Goal: Find specific page/section

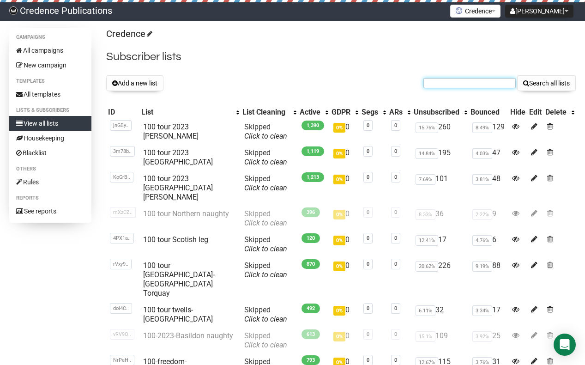
click at [433, 86] on input "text" at bounding box center [470, 83] width 92 height 10
paste input "scalsamurai@gmail.com"
type input "scalsamurai@gmail.com"
click at [543, 87] on button "Search all lists" at bounding box center [546, 83] width 59 height 16
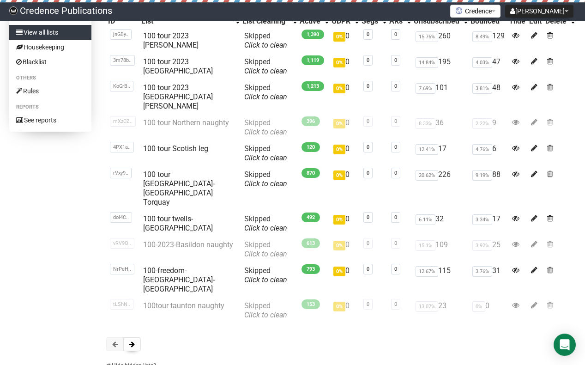
scroll to position [114, 0]
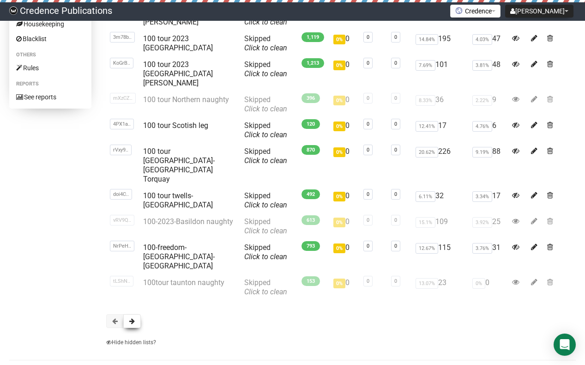
click at [132, 318] on span at bounding box center [132, 321] width 6 height 6
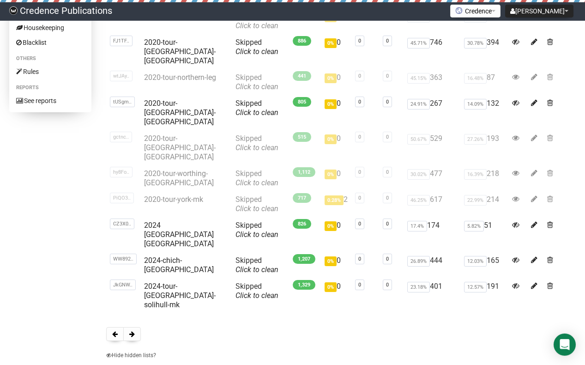
scroll to position [114, 0]
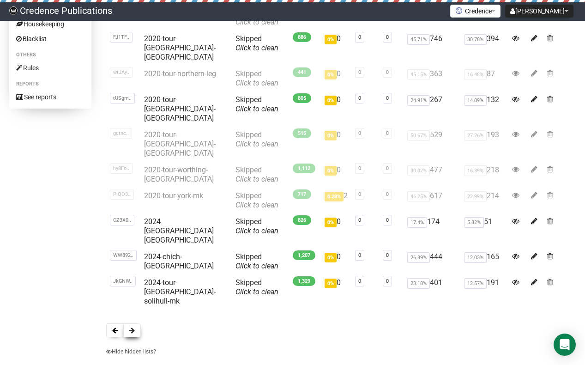
click at [134, 327] on span at bounding box center [132, 330] width 6 height 6
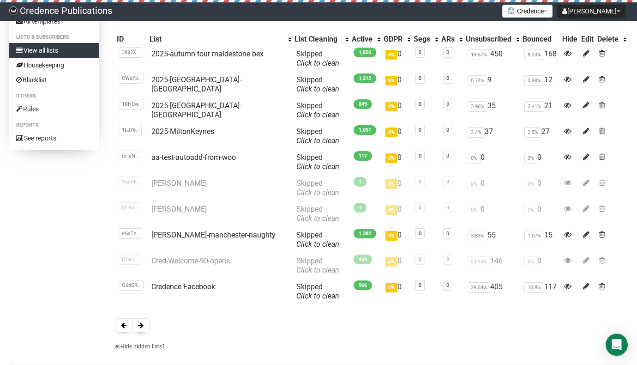
scroll to position [73, 0]
click at [141, 323] on span at bounding box center [141, 325] width 6 height 6
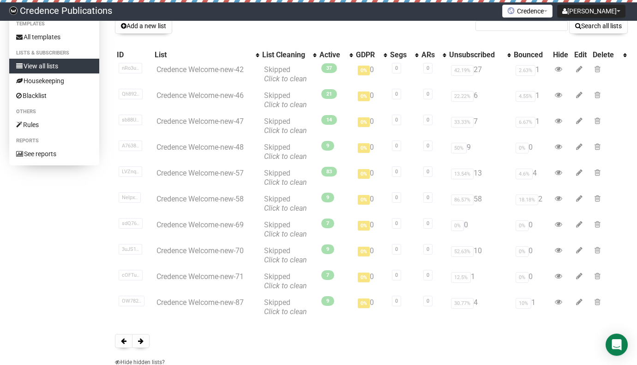
scroll to position [114, 0]
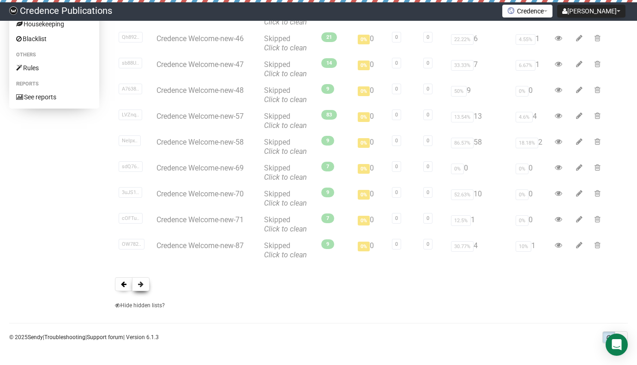
click at [146, 284] on button at bounding box center [141, 284] width 18 height 14
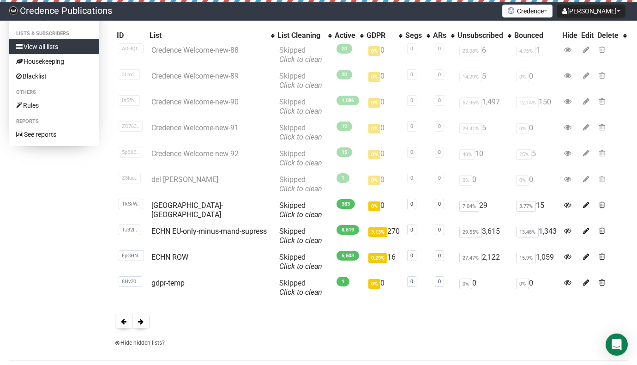
scroll to position [87, 0]
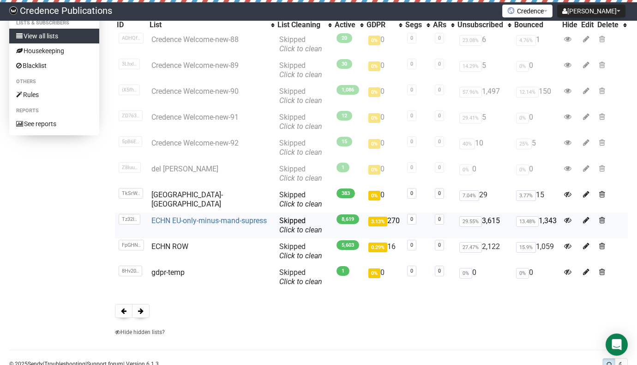
click at [200, 220] on link "ECHN EU-only-minus-mand-supress" at bounding box center [209, 220] width 115 height 9
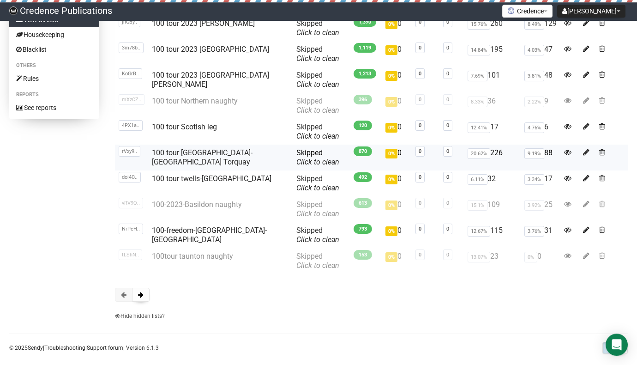
scroll to position [103, 0]
click at [139, 292] on span at bounding box center [141, 294] width 6 height 6
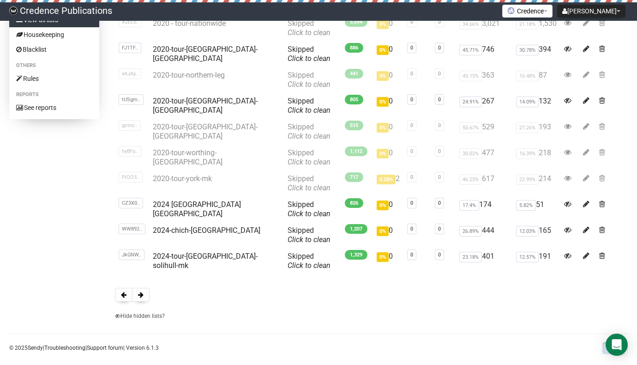
scroll to position [109, 0]
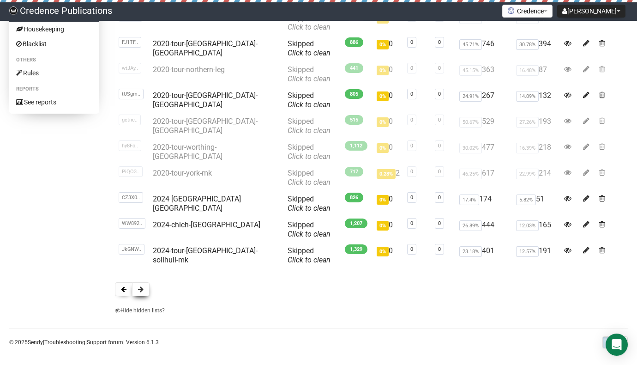
click at [141, 288] on span at bounding box center [141, 289] width 6 height 6
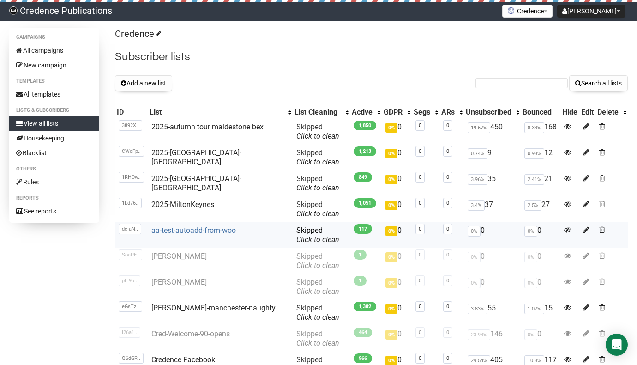
click at [195, 229] on link "aa-test-autoadd-from-woo" at bounding box center [194, 230] width 85 height 9
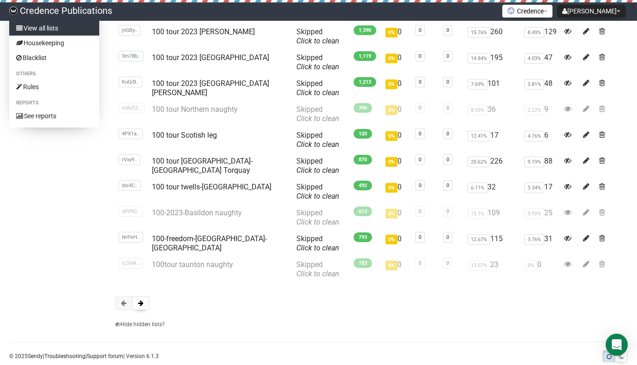
scroll to position [114, 0]
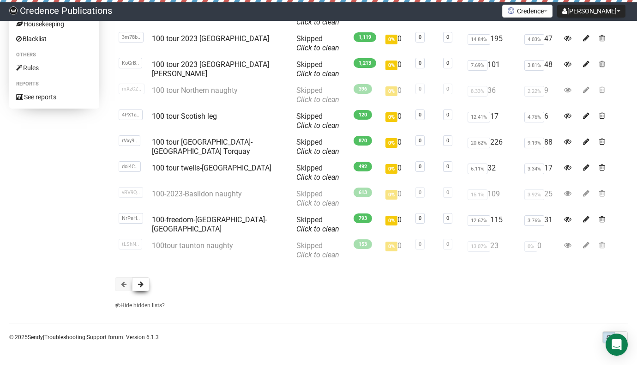
click at [143, 283] on span at bounding box center [141, 284] width 6 height 6
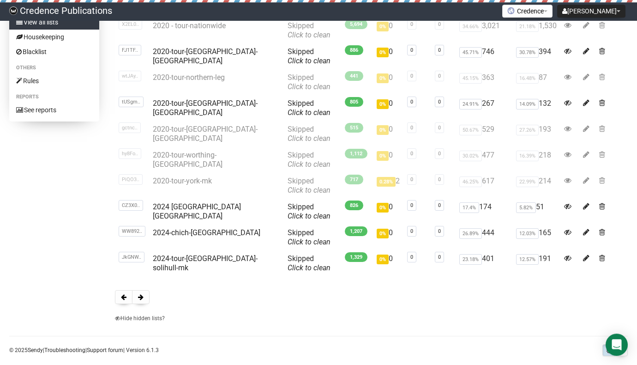
scroll to position [114, 0]
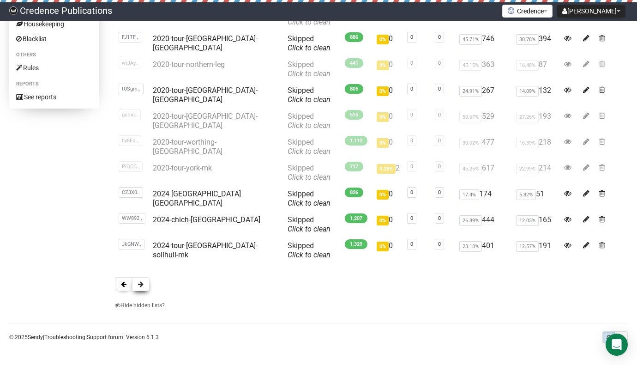
click at [141, 284] on span at bounding box center [141, 284] width 6 height 6
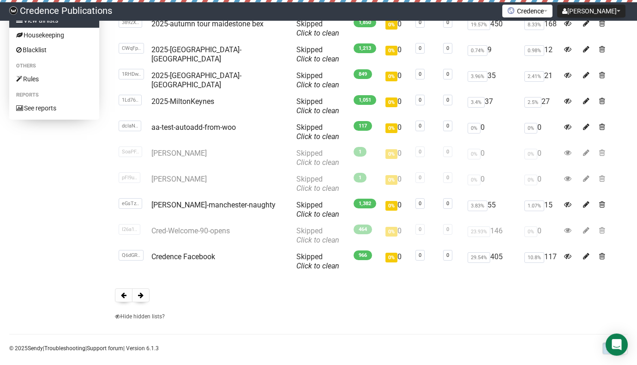
scroll to position [105, 0]
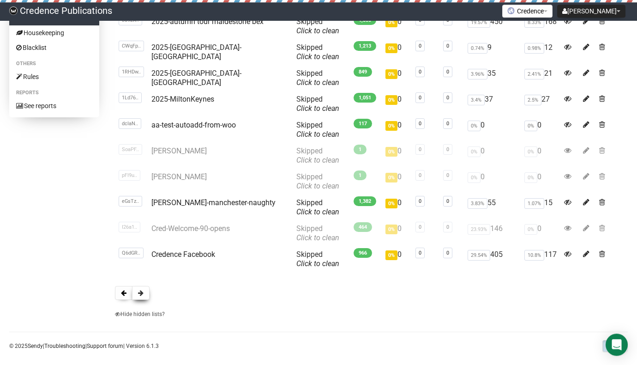
click at [140, 293] on span at bounding box center [141, 293] width 6 height 6
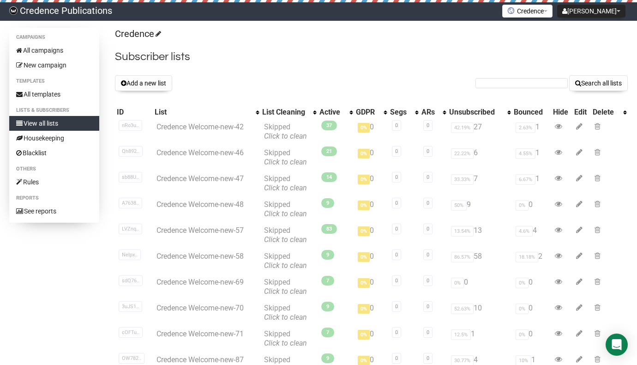
scroll to position [114, 0]
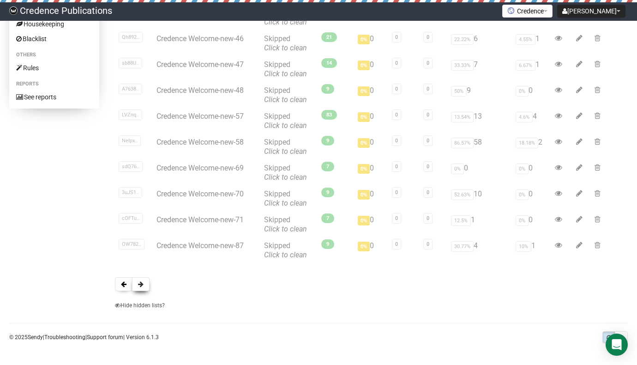
click at [144, 281] on span at bounding box center [141, 284] width 6 height 6
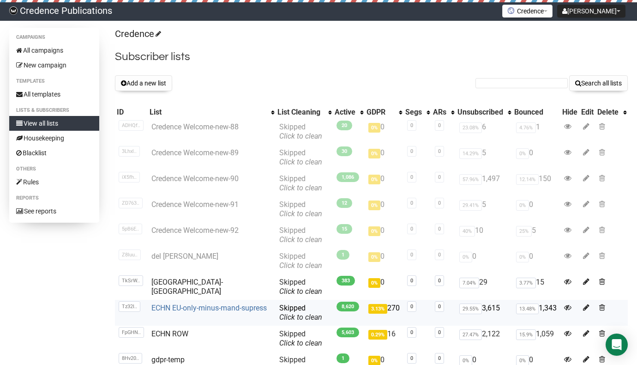
click at [167, 309] on link "ECHN EU-only-minus-mand-supress" at bounding box center [209, 308] width 115 height 9
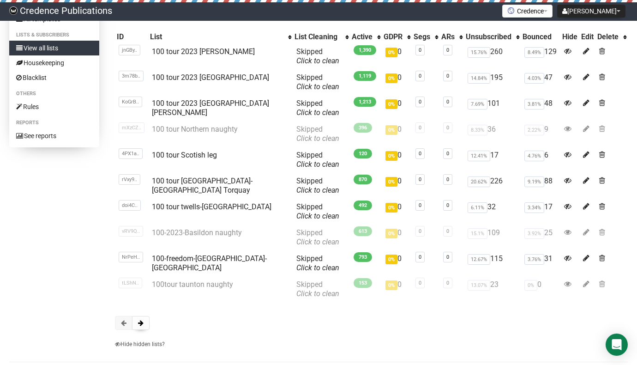
scroll to position [54, 0]
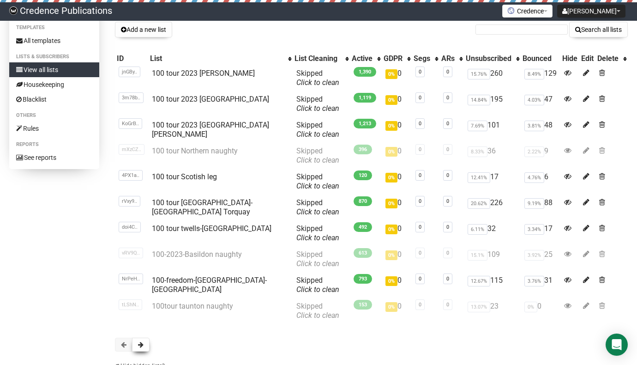
click at [139, 347] on span at bounding box center [141, 344] width 6 height 6
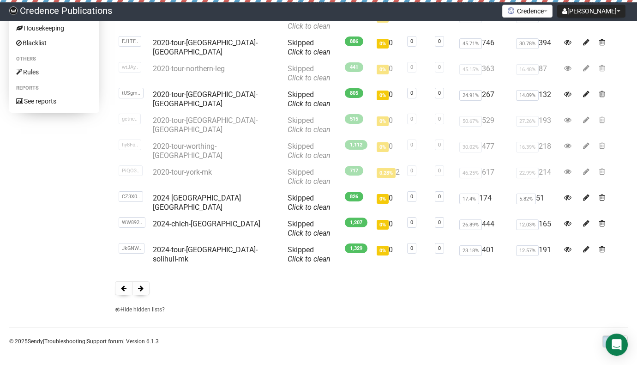
scroll to position [110, 0]
click at [141, 288] on span at bounding box center [141, 288] width 6 height 6
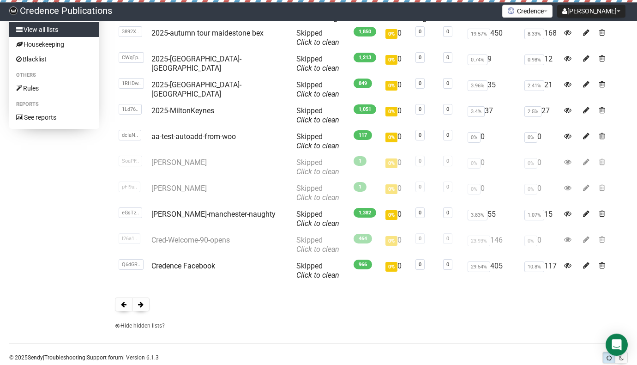
scroll to position [94, 0]
click at [145, 301] on button at bounding box center [141, 304] width 18 height 14
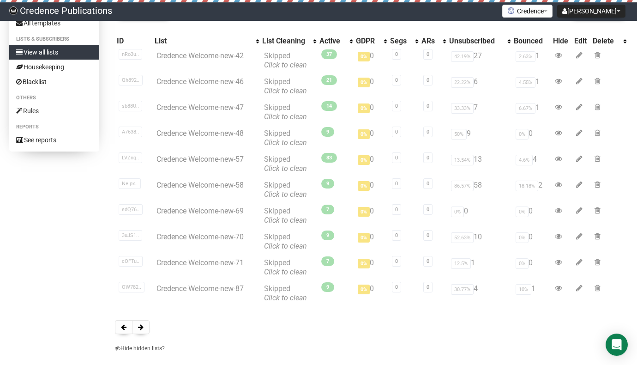
scroll to position [114, 0]
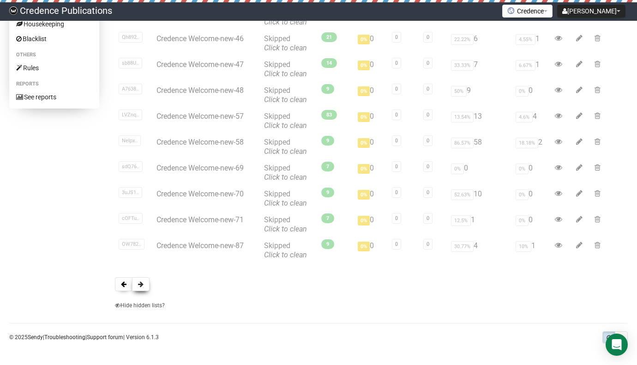
click at [143, 283] on span at bounding box center [141, 284] width 6 height 6
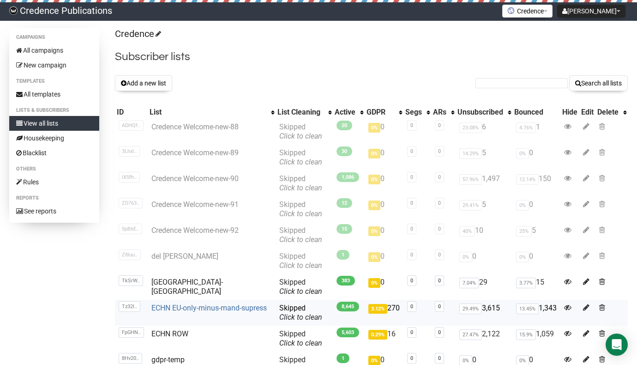
click at [163, 307] on link "ECHN EU-only-minus-mand-supress" at bounding box center [209, 308] width 115 height 9
